Goal: Task Accomplishment & Management: Use online tool/utility

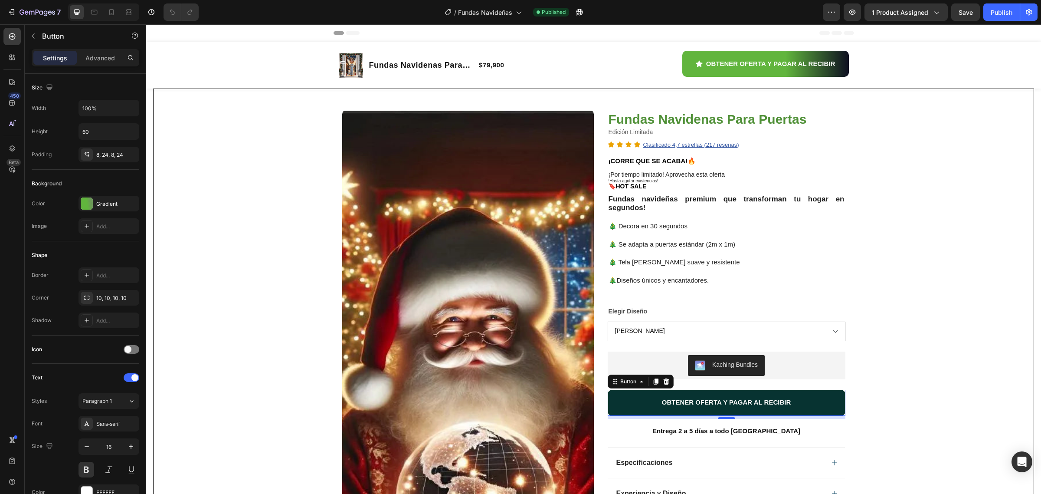
click at [629, 399] on button "OBTENER OFERTA Y PAGAR AL RECIBIR" at bounding box center [727, 402] width 238 height 26
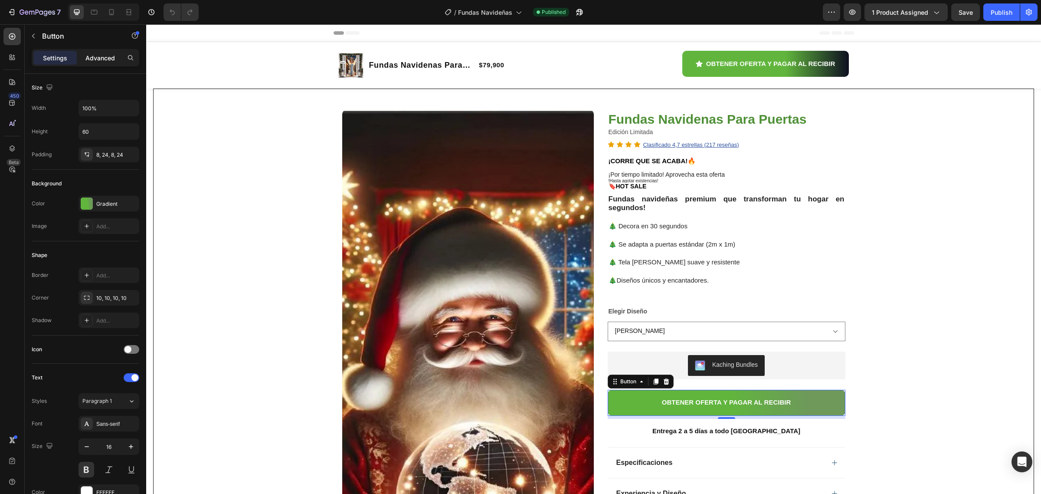
click at [100, 59] on p "Advanced" at bounding box center [99, 57] width 29 height 9
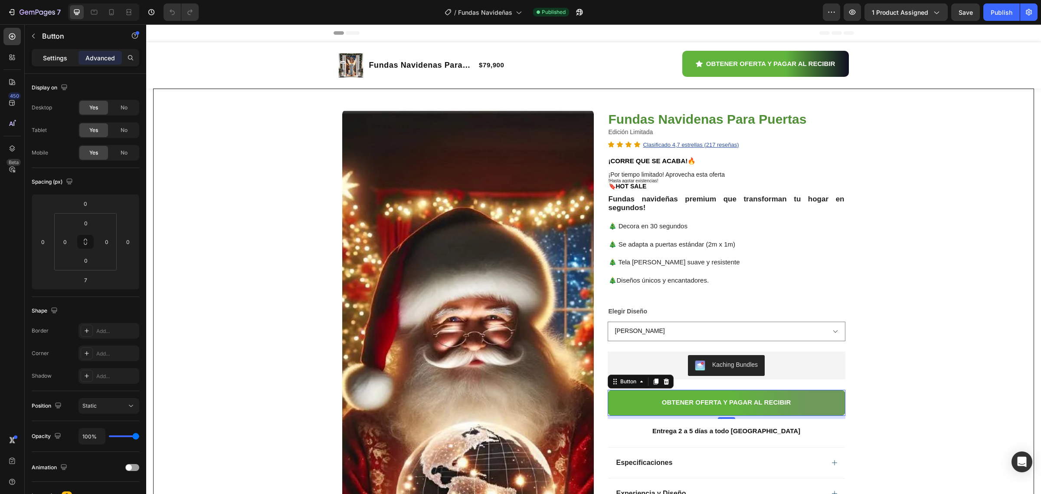
click at [56, 61] on p "Settings" at bounding box center [55, 57] width 24 height 9
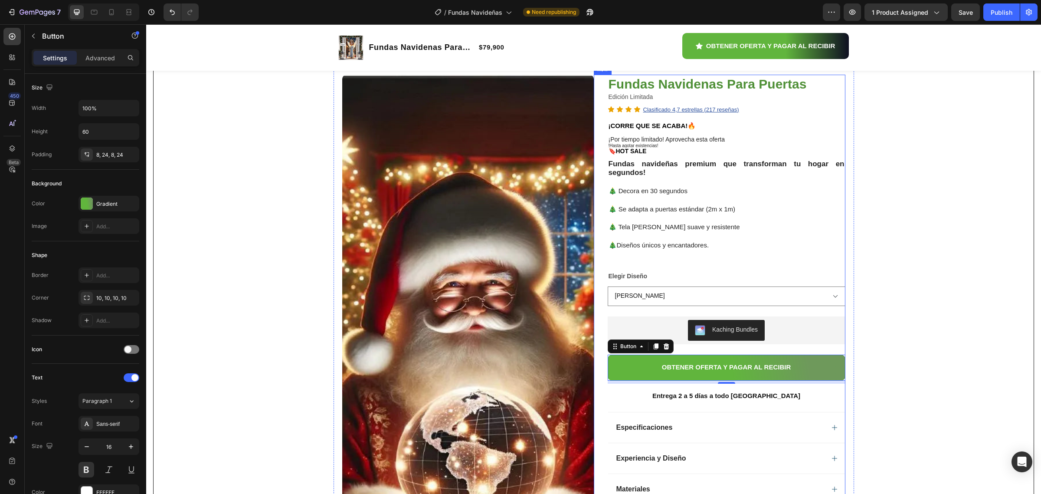
scroll to position [54, 0]
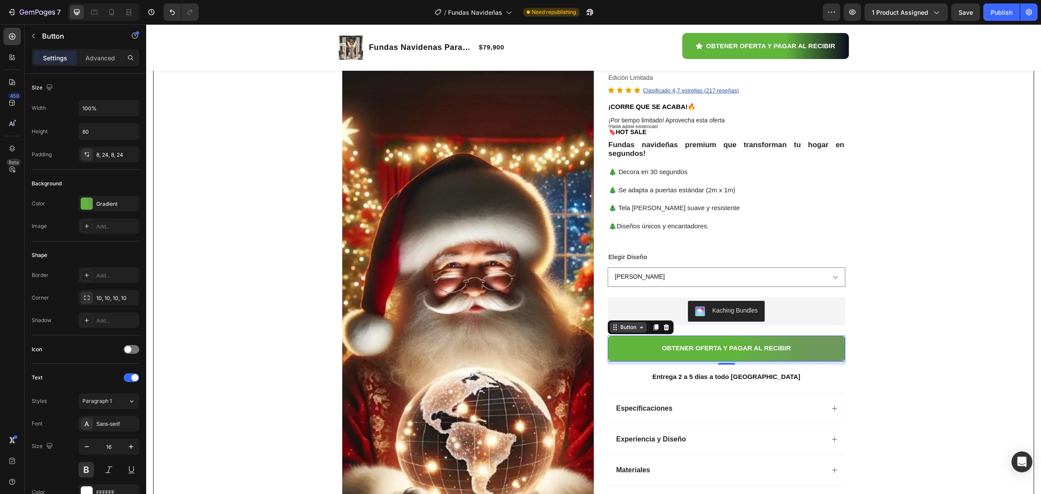
click at [640, 328] on icon at bounding box center [641, 327] width 3 height 2
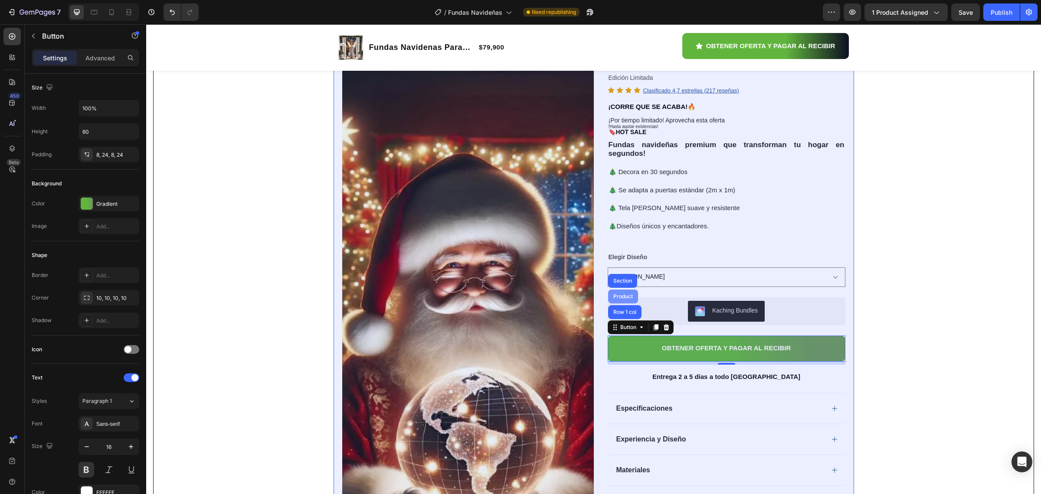
click at [614, 298] on div "Product" at bounding box center [623, 296] width 23 height 5
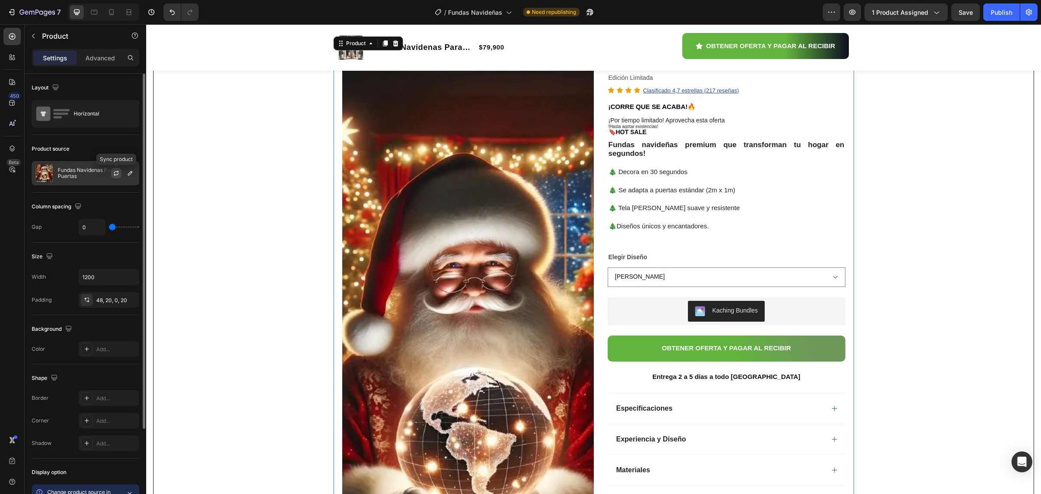
click at [117, 170] on icon "button" at bounding box center [116, 173] width 7 height 7
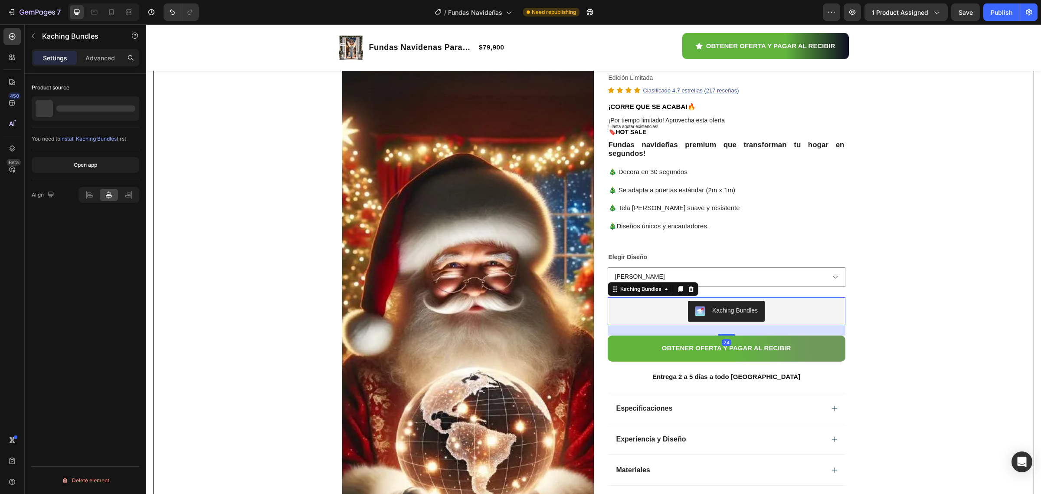
click at [701, 312] on span "Kaching Bundles" at bounding box center [700, 311] width 10 height 10
click at [642, 291] on div "Kaching Bundles" at bounding box center [641, 289] width 44 height 8
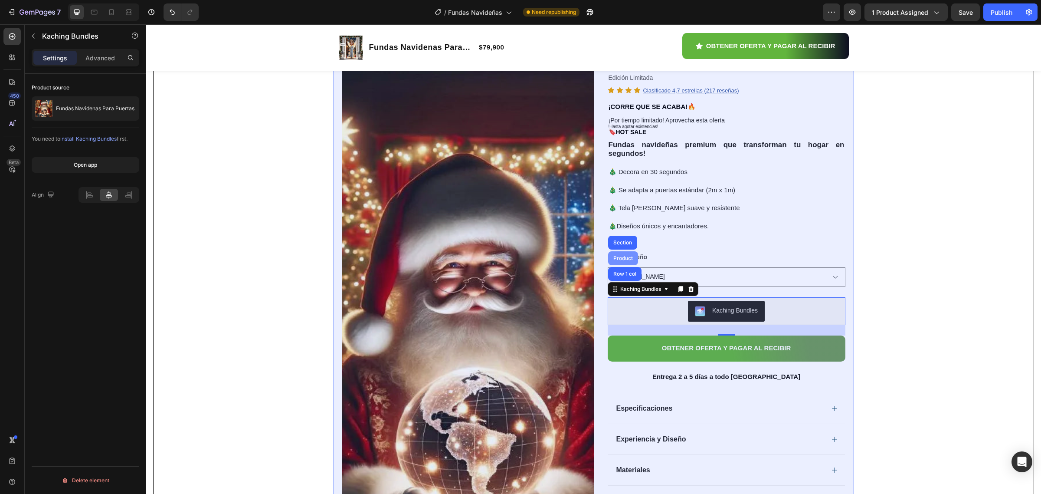
click at [619, 261] on div "Product" at bounding box center [623, 257] width 23 height 5
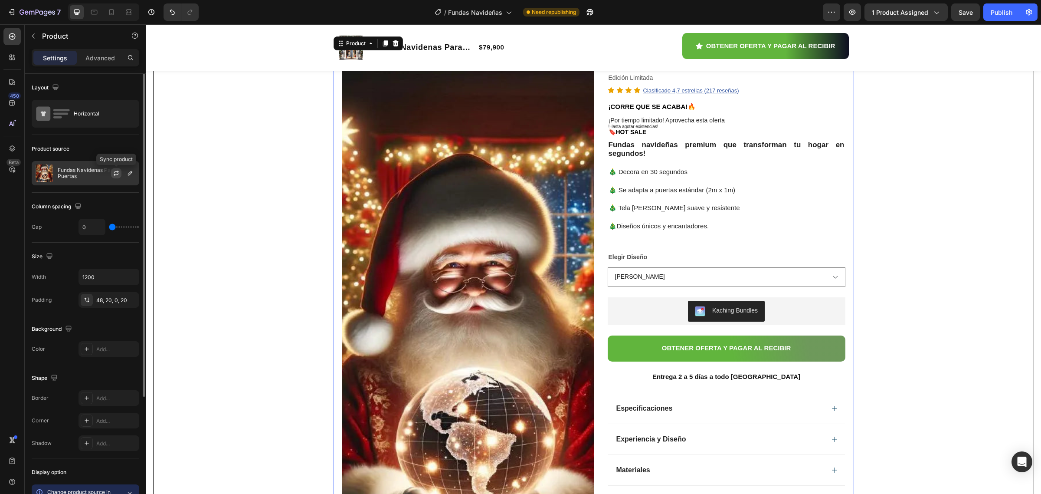
click at [118, 173] on icon "button" at bounding box center [116, 173] width 7 height 7
click at [963, 9] on span "Save" at bounding box center [966, 12] width 14 height 7
click at [994, 12] on div "Publish" at bounding box center [1002, 12] width 22 height 9
click at [583, 16] on icon "button" at bounding box center [579, 12] width 9 height 9
click at [12, 12] on icon "button" at bounding box center [11, 12] width 9 height 9
